Goal: Task Accomplishment & Management: Manage account settings

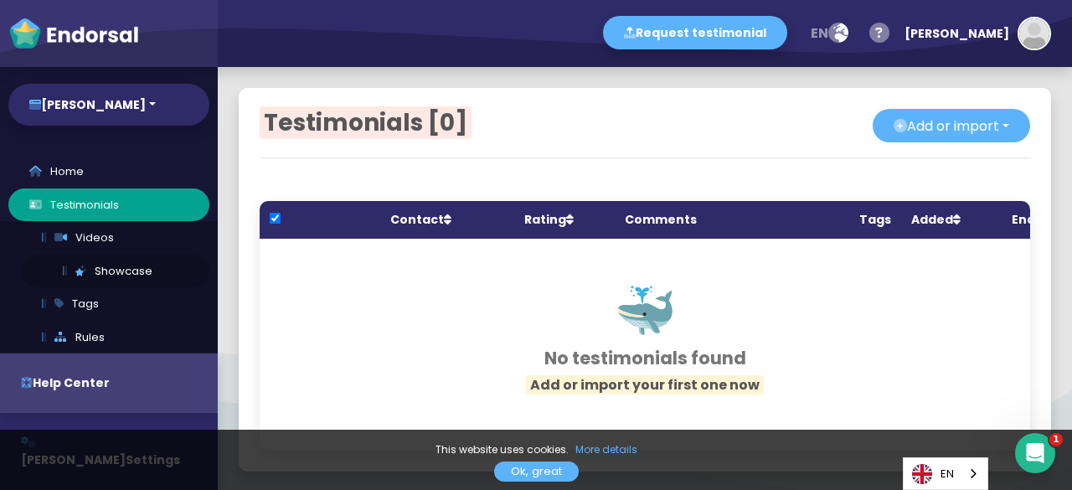
click at [115, 269] on link "Showcase" at bounding box center [115, 270] width 188 height 33
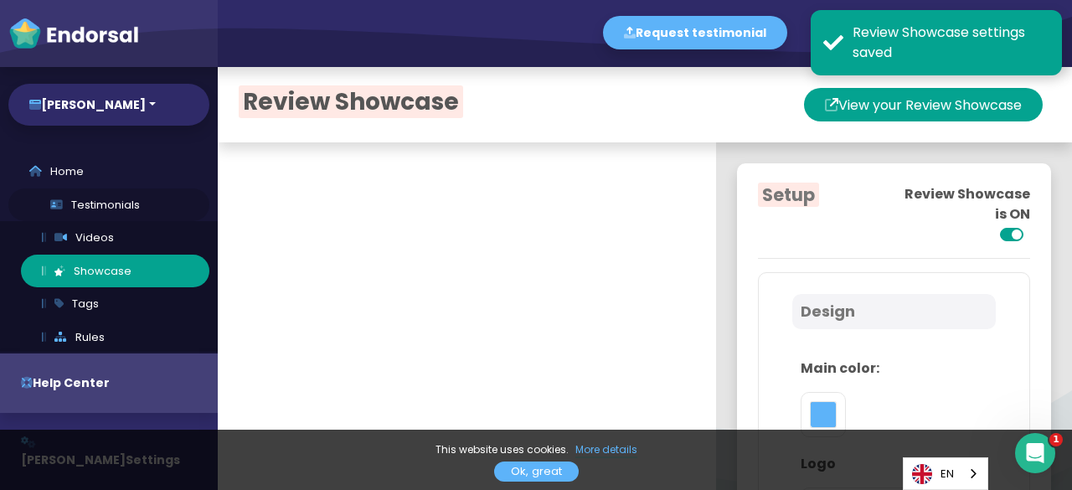
click at [126, 207] on link "Testimonials" at bounding box center [108, 204] width 201 height 33
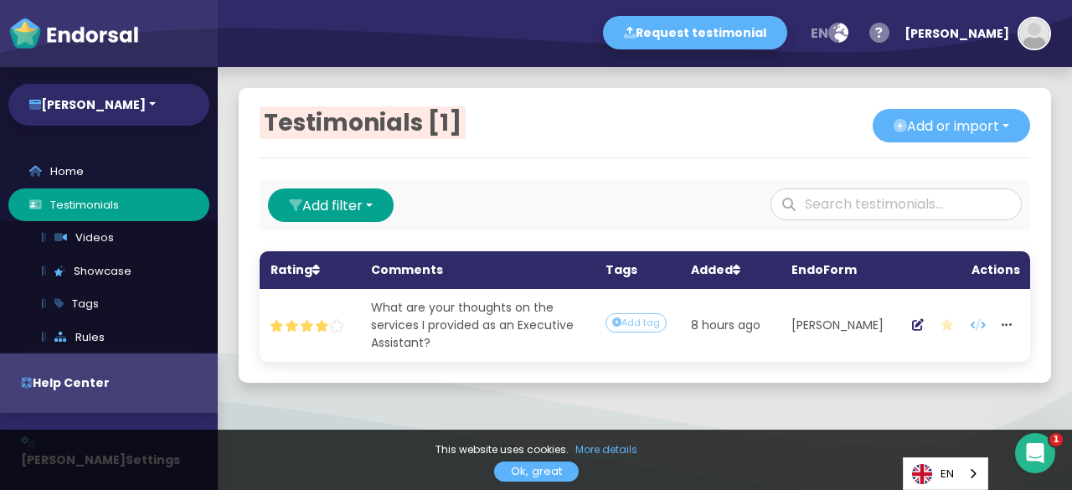
scroll to position [0, 285]
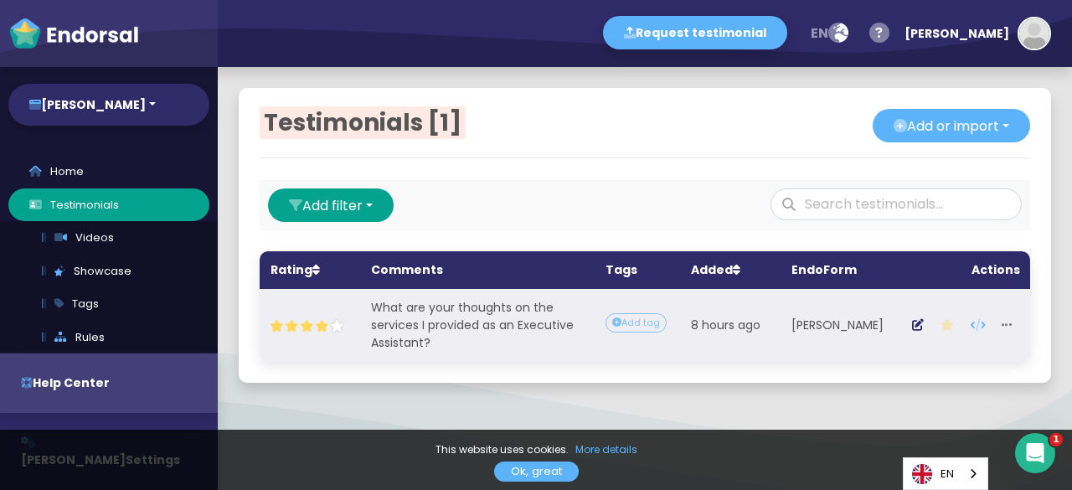
click at [1001, 324] on icon "button" at bounding box center [1006, 325] width 10 height 12
click at [929, 337] on link "Delete" at bounding box center [924, 338] width 132 height 24
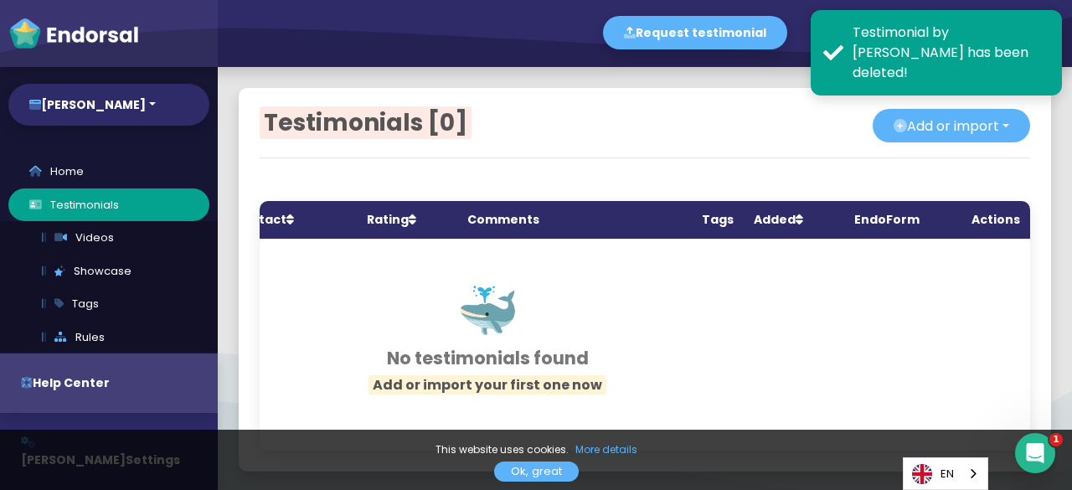
scroll to position [0, 164]
click at [130, 195] on link "Testimonials" at bounding box center [108, 204] width 201 height 33
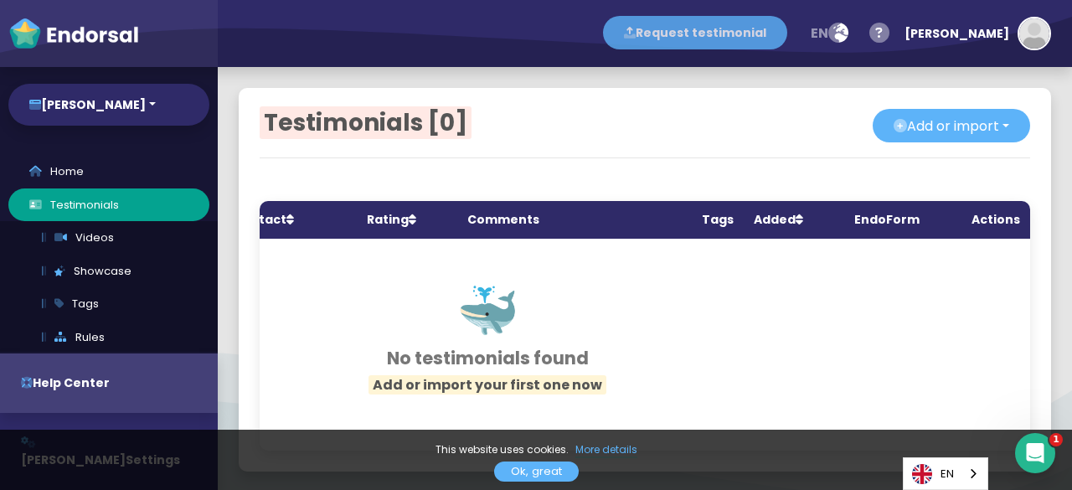
click at [750, 28] on button "Request testimonial" at bounding box center [695, 32] width 184 height 33
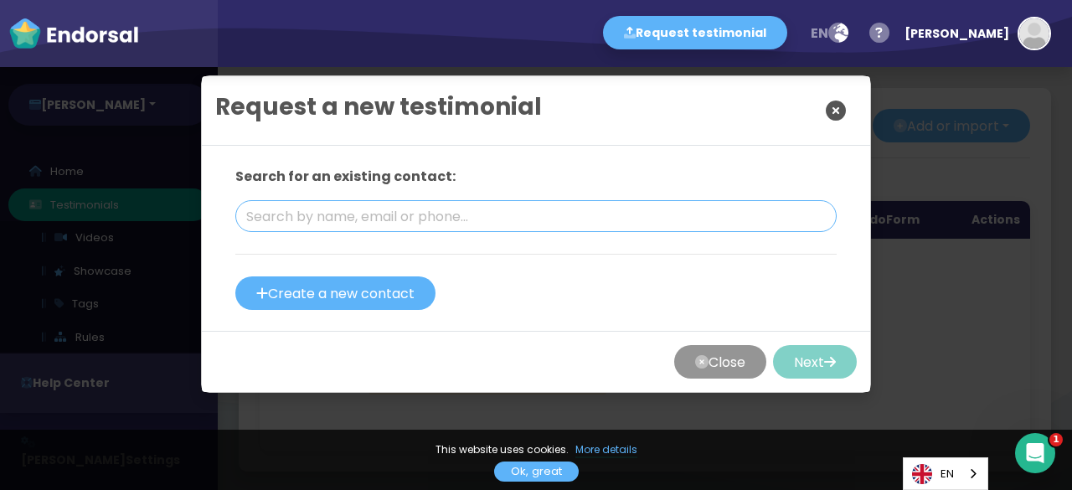
click at [570, 217] on input "text" at bounding box center [535, 216] width 601 height 32
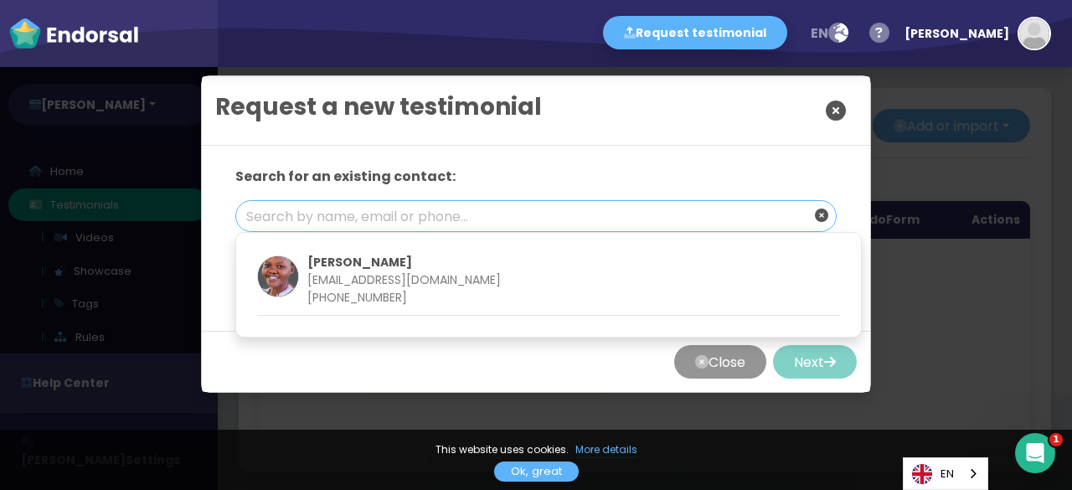
click at [570, 217] on input "text" at bounding box center [535, 216] width 601 height 32
click at [612, 108] on div "Request a new testimonial" at bounding box center [536, 110] width 668 height 69
click at [400, 274] on p "[EMAIL_ADDRESS][DOMAIN_NAME]" at bounding box center [573, 280] width 537 height 18
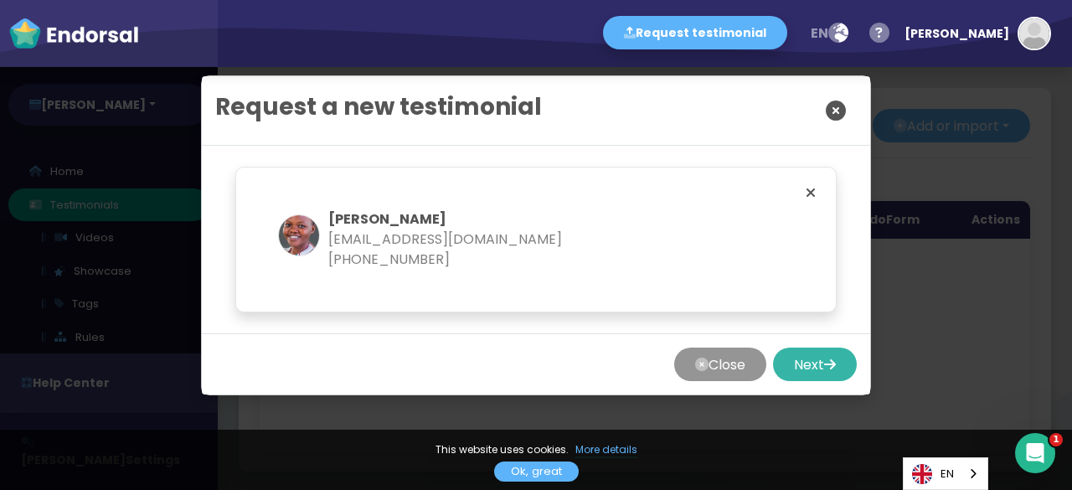
click at [785, 363] on button "Next" at bounding box center [815, 363] width 84 height 33
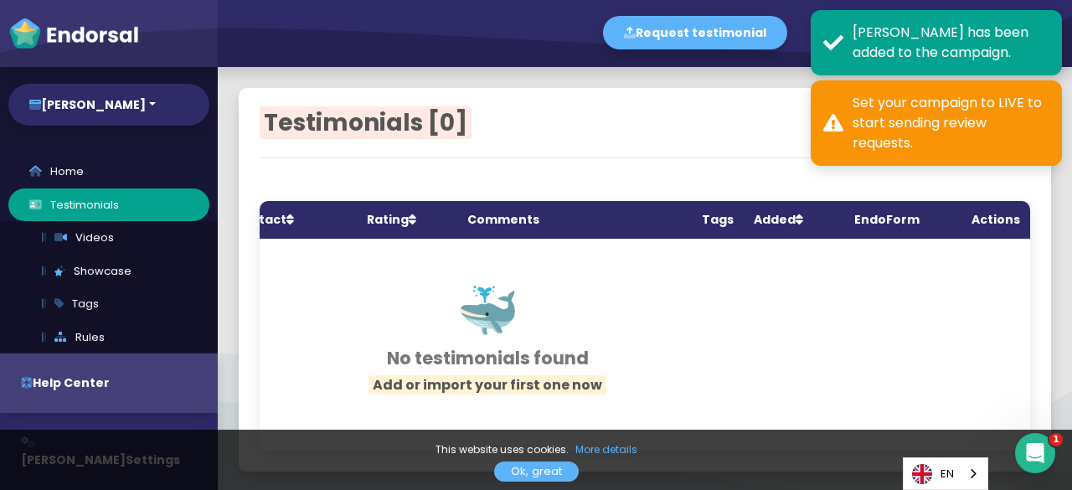
click at [748, 137] on div "Add or import Add single Upload from CSV file Import from external source Expor…" at bounding box center [837, 126] width 385 height 35
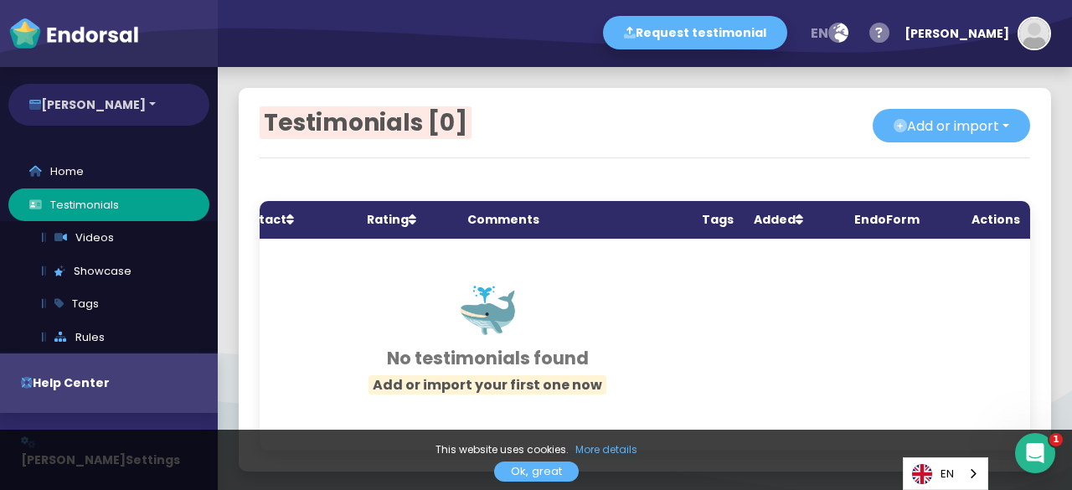
click at [152, 101] on button "[PERSON_NAME]" at bounding box center [108, 105] width 201 height 42
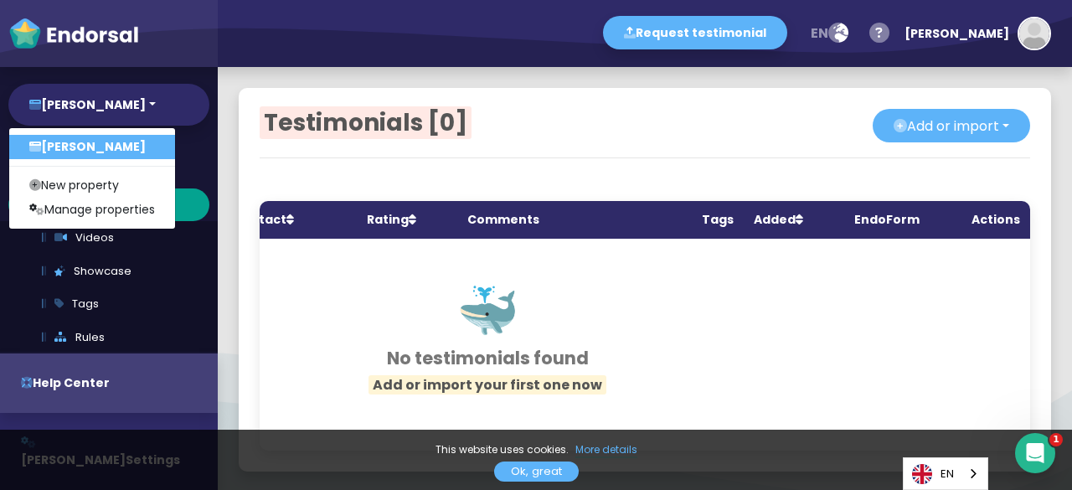
click at [140, 146] on link "[PERSON_NAME]" at bounding box center [92, 147] width 166 height 24
